Goal: Check status: Check status

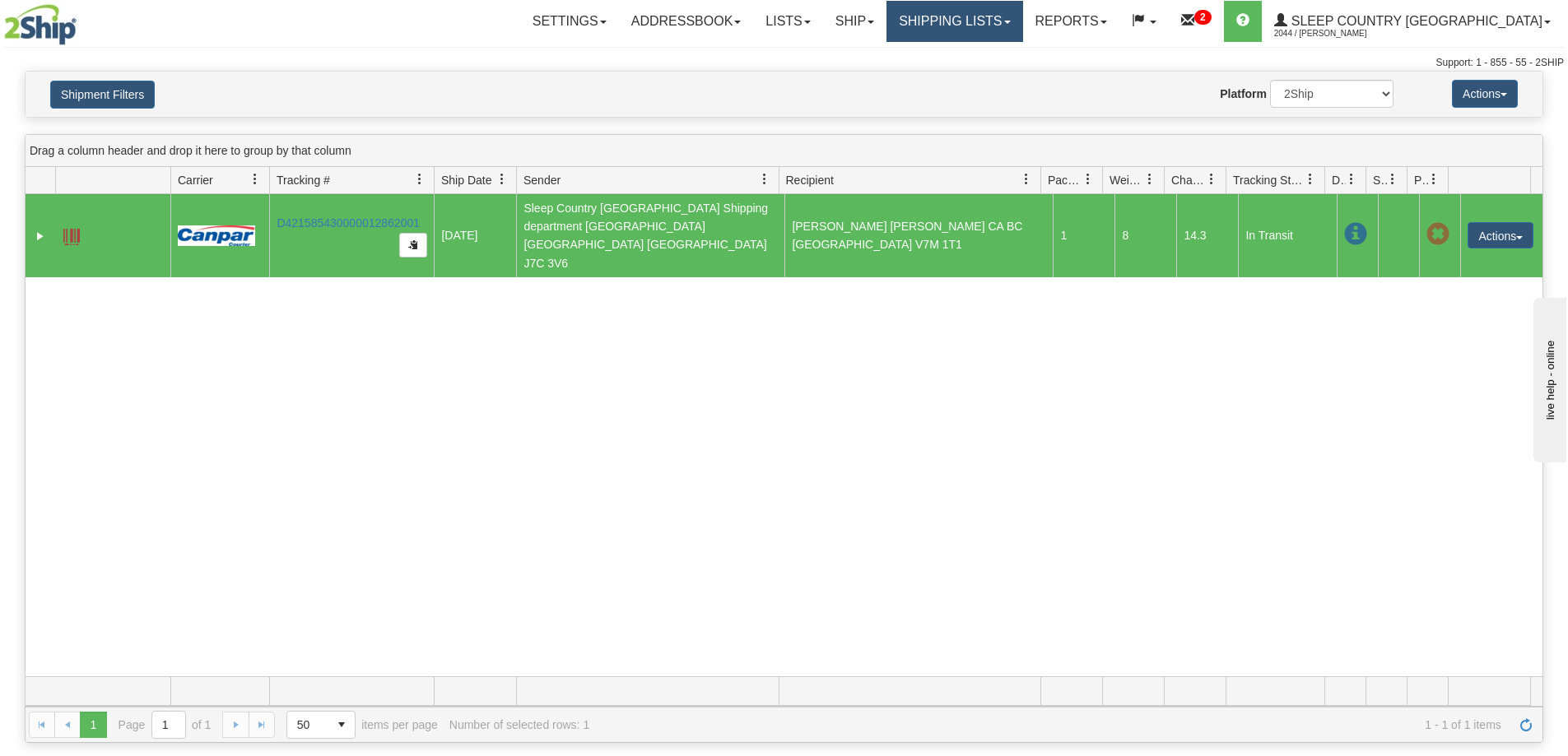
click at [1022, 23] on link "Shipping lists" at bounding box center [954, 22] width 136 height 42
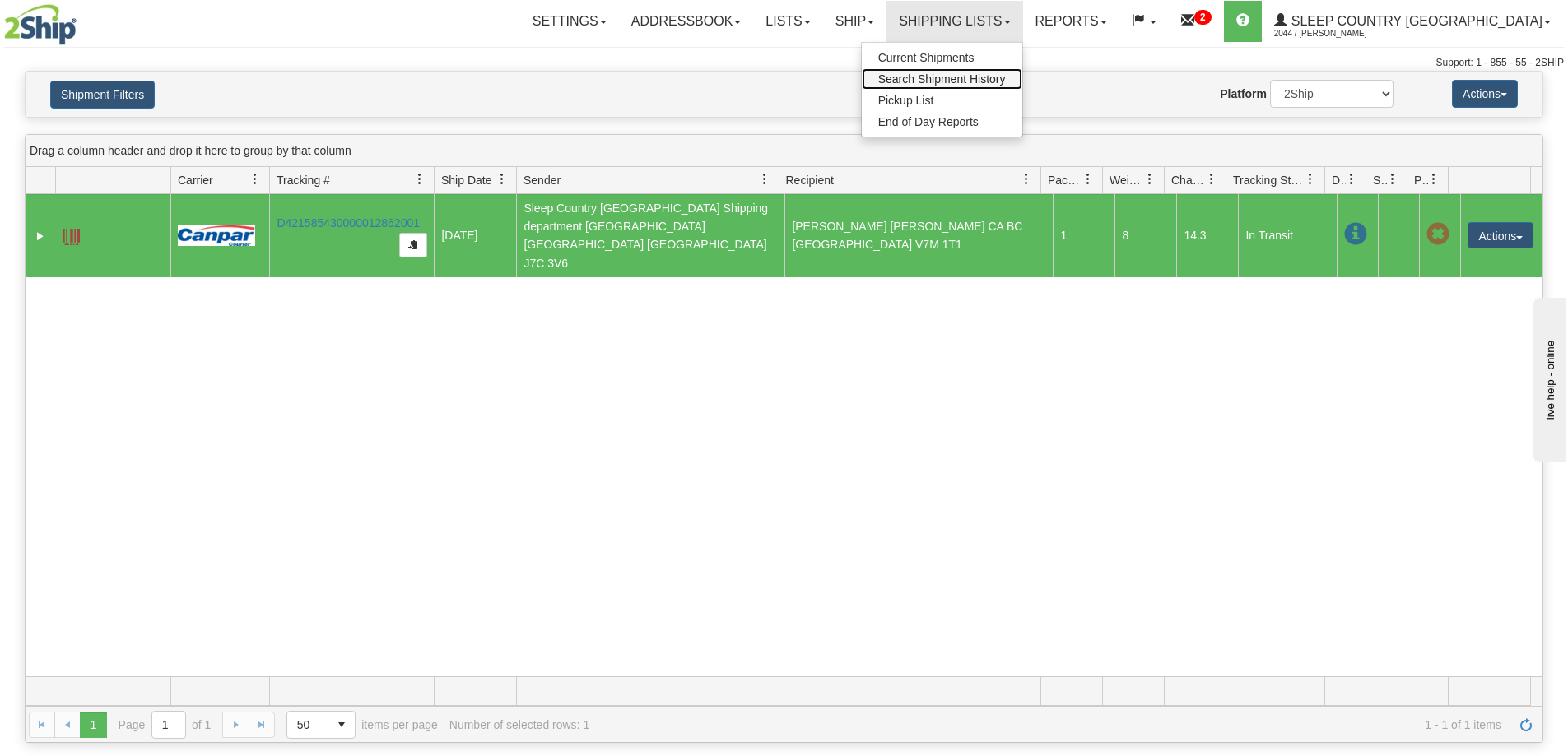
click at [1022, 86] on link "Search Shipment History" at bounding box center [942, 78] width 160 height 22
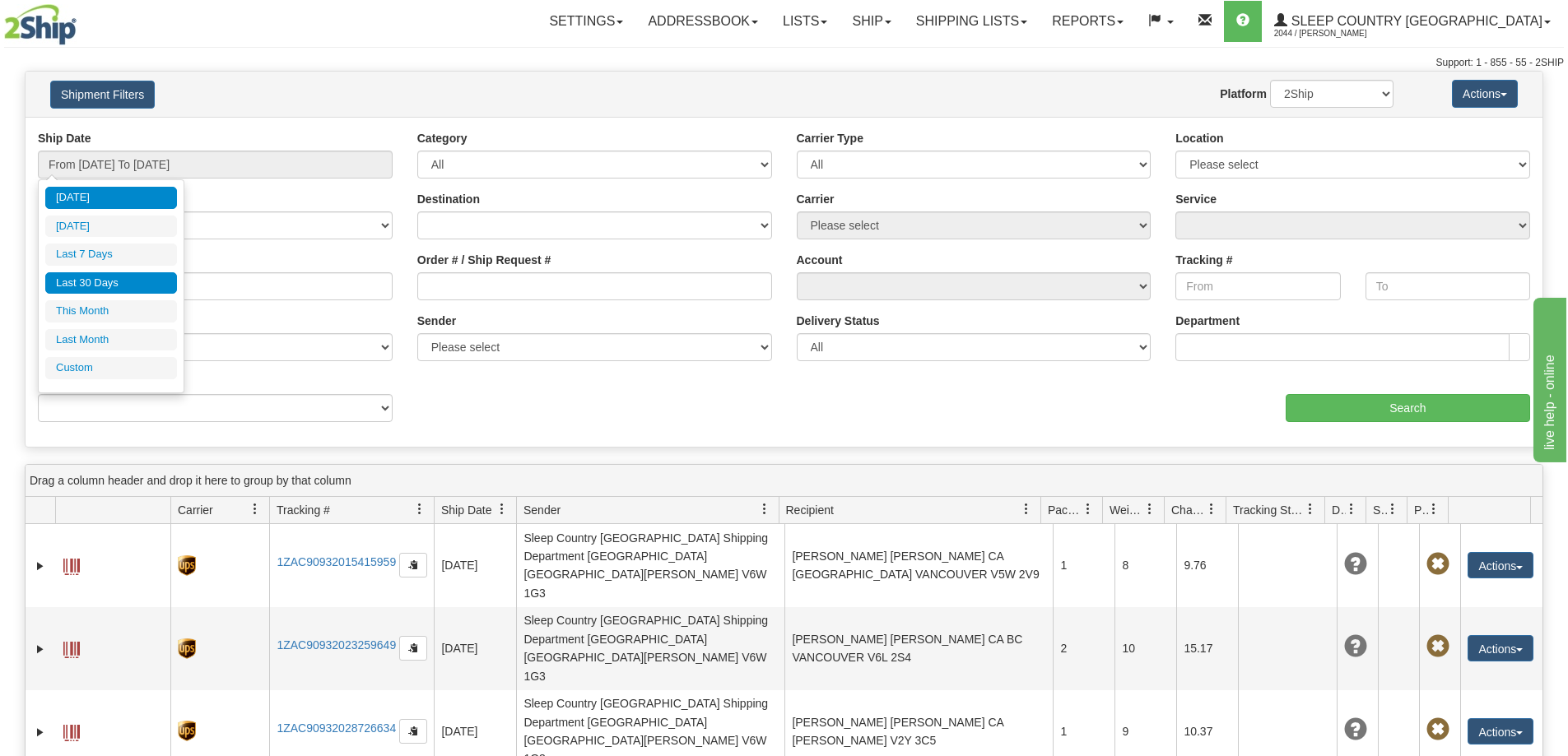
click at [98, 280] on li "Last 30 Days" at bounding box center [111, 284] width 132 height 23
type input "From [DATE] To [DATE]"
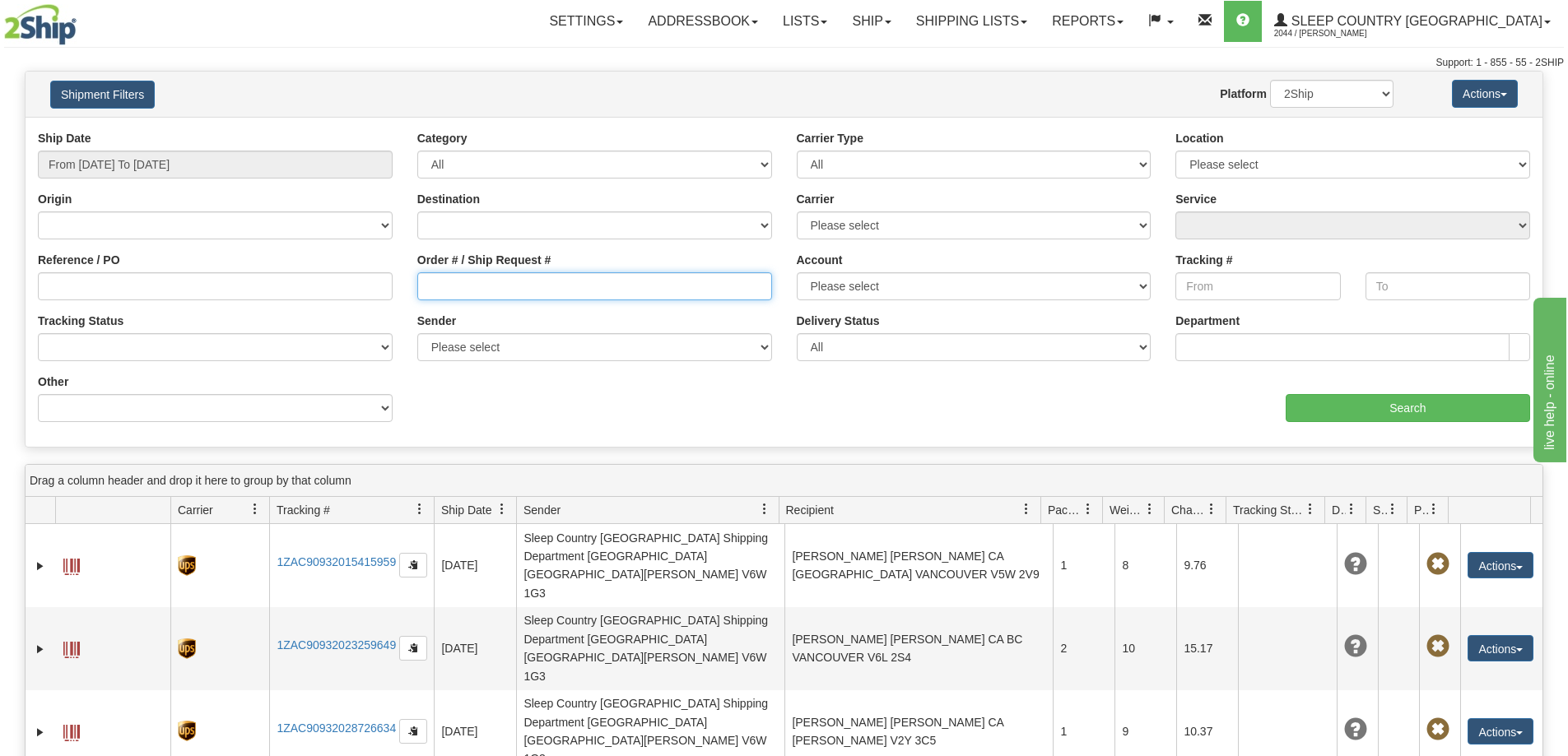
click at [451, 293] on input "Order # / Ship Request #" at bounding box center [595, 287] width 355 height 28
paste input "9000H925184"
type input "9000H925184"
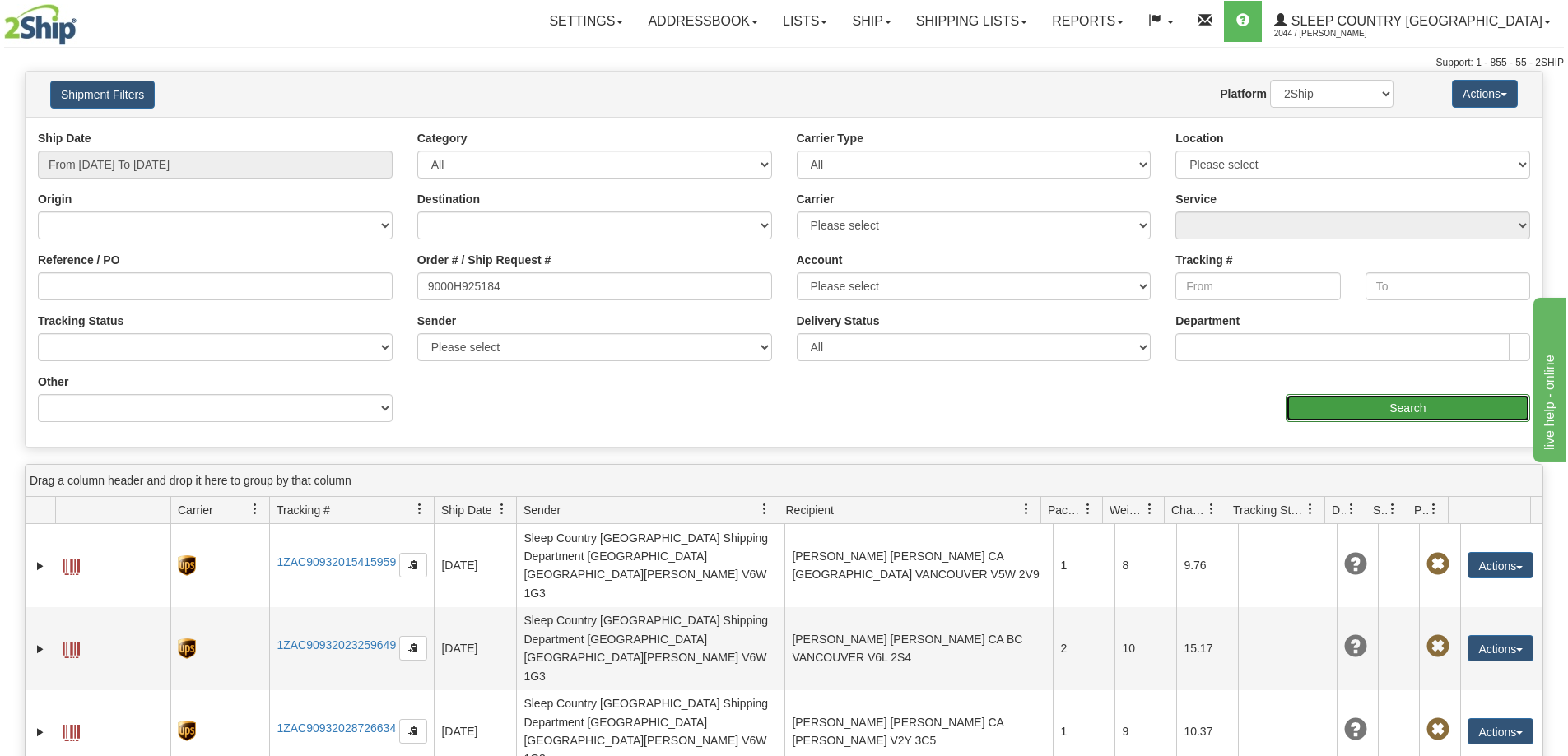
click at [1408, 405] on input "Search" at bounding box center [1408, 409] width 244 height 28
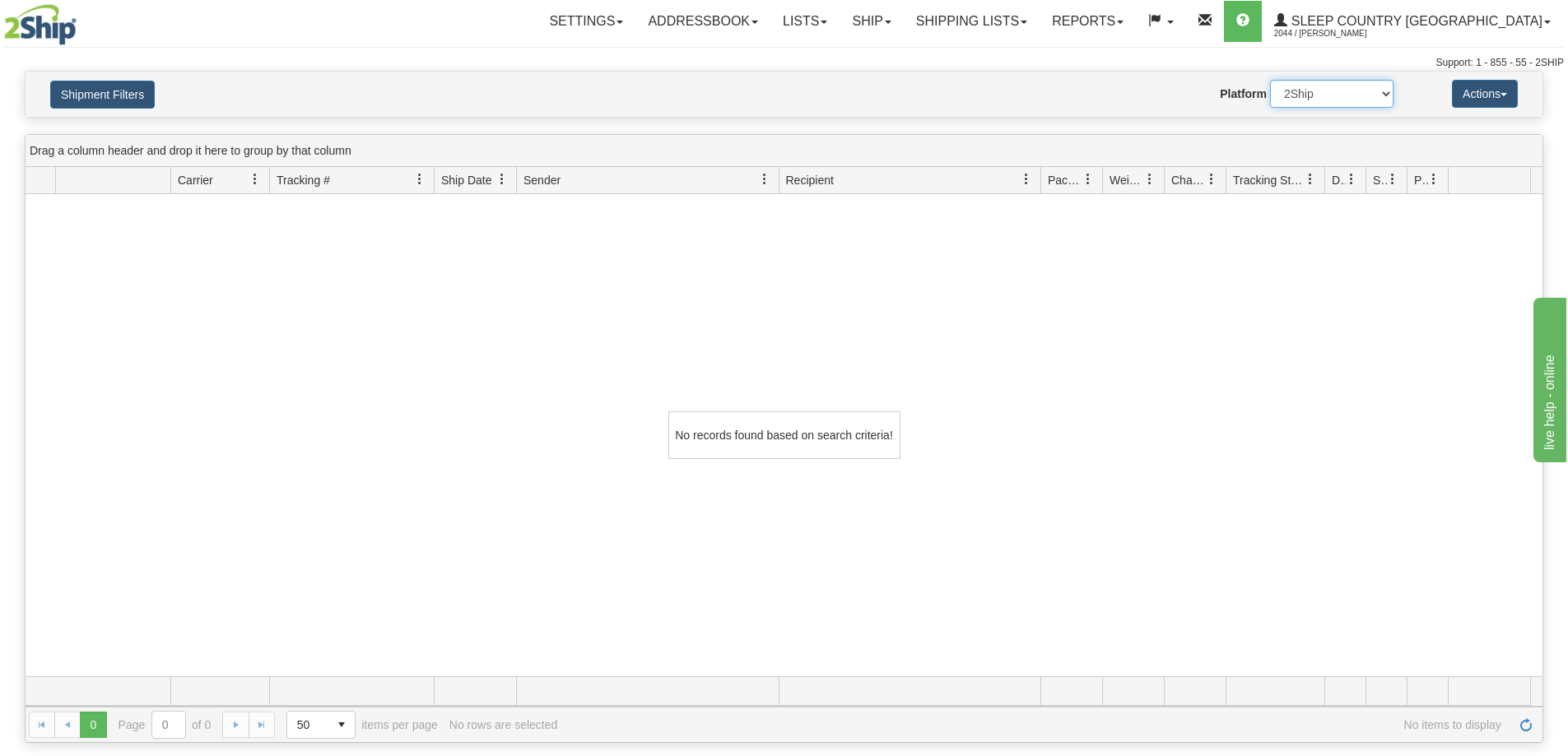
drag, startPoint x: 1307, startPoint y: 88, endPoint x: 1306, endPoint y: 107, distance: 19.0
click at [1307, 87] on select "2Ship Imported" at bounding box center [1331, 94] width 124 height 28
select select "1"
click at [1270, 80] on select "2Ship Imported" at bounding box center [1331, 94] width 124 height 28
click at [1220, 556] on div "No records found based on search criteria!" at bounding box center [784, 435] width 1517 height 482
